Goal: Task Accomplishment & Management: Manage account settings

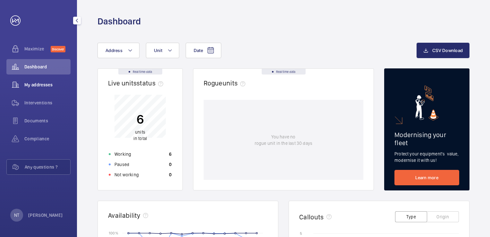
click at [39, 87] on span "My addresses" at bounding box center [47, 84] width 46 height 6
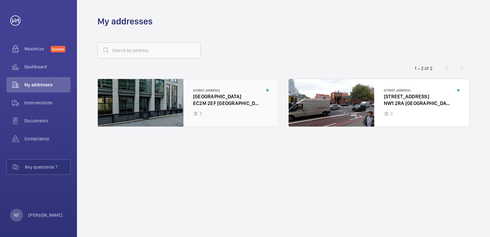
click at [227, 87] on div at bounding box center [188, 102] width 180 height 47
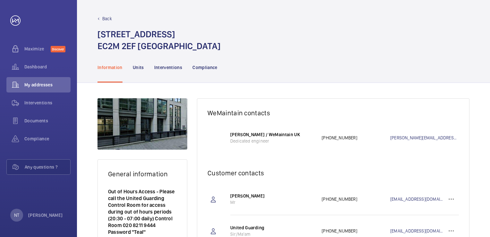
scroll to position [19, 0]
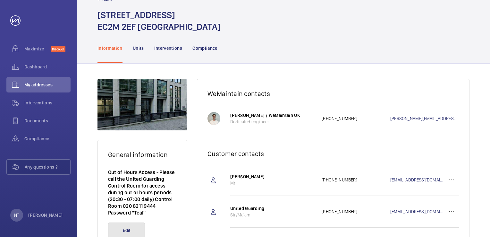
click at [141, 224] on button "Edit" at bounding box center [126, 229] width 37 height 15
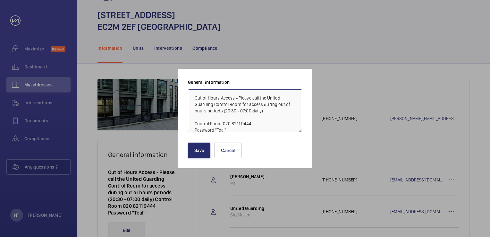
scroll to position [1, 0]
click at [235, 126] on textarea "Out of Hours Access - Please call the United Guarding Control Room for access d…" at bounding box center [245, 110] width 114 height 43
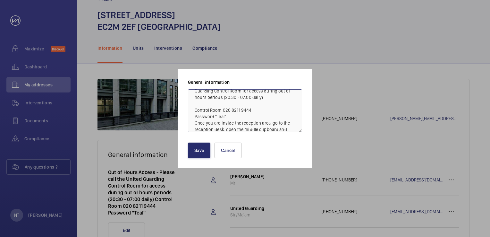
scroll to position [20, 0]
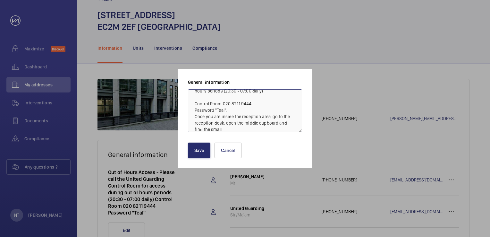
click at [278, 121] on textarea "Out of Hours Access - Please call the United Guarding Control Room for access d…" at bounding box center [245, 110] width 114 height 43
click at [276, 129] on textarea "Out of Hours Access - Please call the United Guarding Control Room for access d…" at bounding box center [245, 110] width 114 height 43
click at [243, 100] on textarea "Out of Hours Access - Please call the United Guarding Control Room for access d…" at bounding box center [245, 110] width 114 height 43
click at [264, 92] on textarea "Out of Hours Access - Please call the United Guarding Control Room for access d…" at bounding box center [245, 110] width 114 height 43
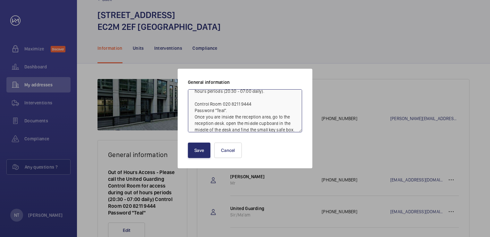
scroll to position [18, 0]
click at [232, 102] on textarea "Out of Hours Access - Please call the United Guarding Control Room for access d…" at bounding box center [245, 110] width 114 height 43
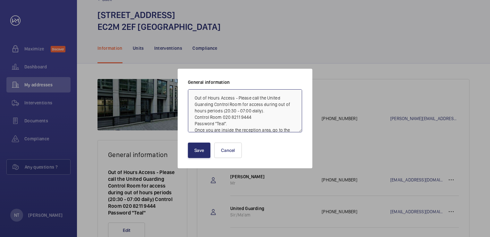
click at [194, 100] on textarea "Out of Hours Access - Please call the United Guarding Control Room for access d…" at bounding box center [245, 110] width 114 height 43
click at [254, 114] on textarea "Out of Hours Access - Please call the United Guarding Control Room for access d…" at bounding box center [245, 110] width 114 height 43
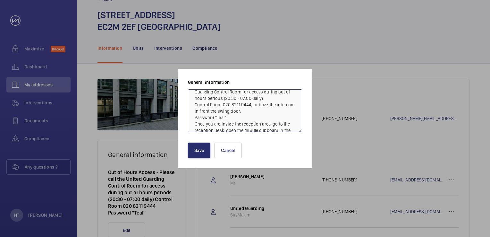
click at [235, 116] on textarea "Out of Hours Access - Please call the United Guarding Control Room for access d…" at bounding box center [245, 110] width 114 height 43
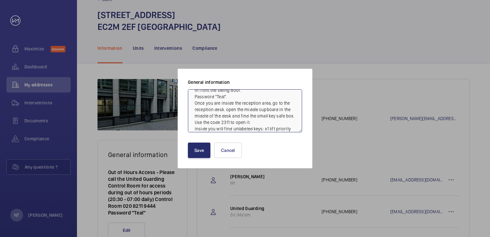
scroll to position [71, 0]
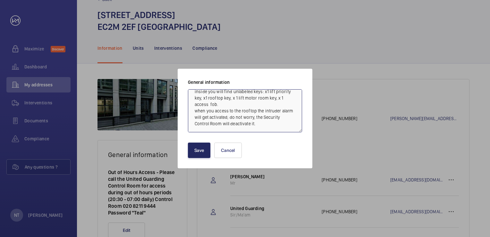
type textarea "Out of Hours Access - Please call the United Guarding Control Room for access d…"
click at [204, 146] on button "Save" at bounding box center [199, 149] width 22 height 15
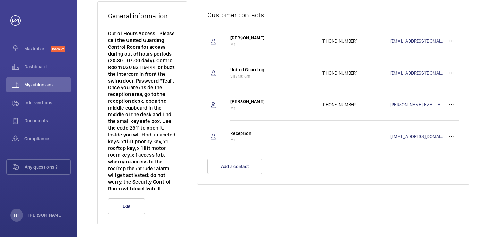
scroll to position [158, 0]
click at [456, 136] on wm-front-icon-button at bounding box center [450, 136] width 15 height 15
click at [446, 154] on p "Edit" at bounding box center [439, 156] width 25 height 6
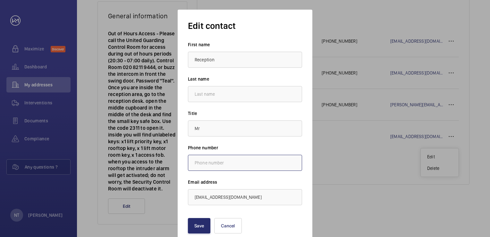
click at [250, 161] on input "text" at bounding box center [245, 162] width 114 height 16
paste input "[PHONE_NUMBER]"
click at [206, 164] on input "[PHONE_NUMBER]" at bounding box center [245, 162] width 114 height 16
click at [206, 164] on input "4420 7628 9365" at bounding box center [245, 162] width 114 height 16
click at [194, 162] on input "44207628 9365" at bounding box center [245, 162] width 114 height 16
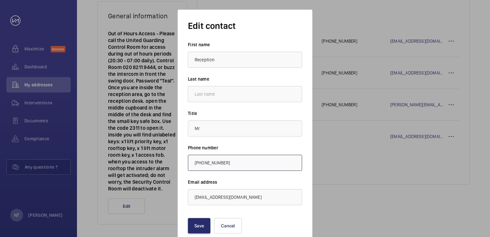
click at [252, 164] on input "[PHONE_NUMBER]" at bounding box center [245, 162] width 114 height 16
type input "[PHONE_NUMBER]"
click at [207, 224] on button "Save" at bounding box center [199, 225] width 22 height 15
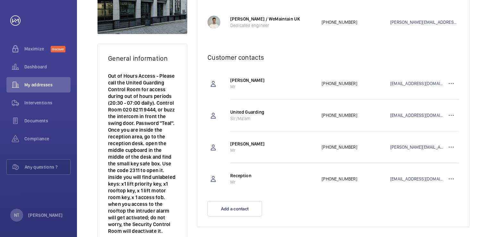
scroll to position [136, 0]
